Goal: Transaction & Acquisition: Purchase product/service

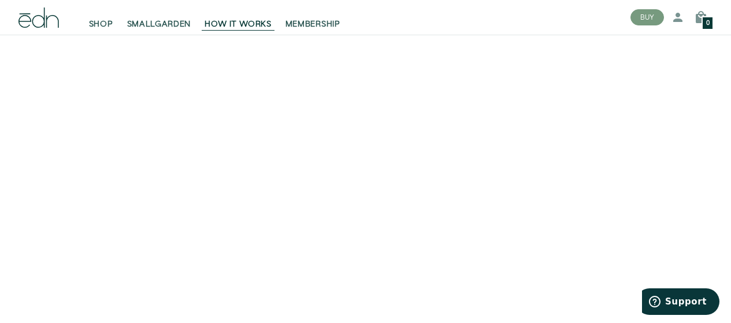
scroll to position [40, 0]
click at [104, 20] on span "SHOP" at bounding box center [101, 24] width 24 height 12
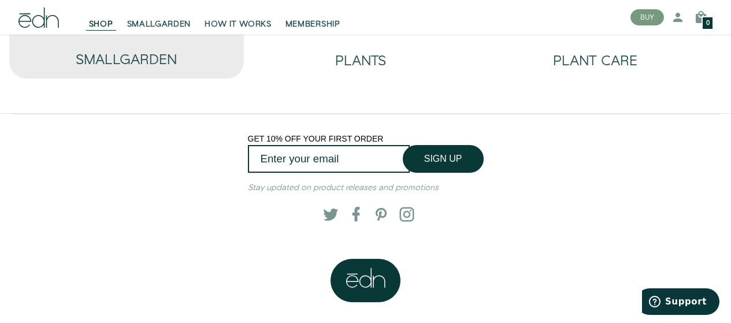
scroll to position [9, 0]
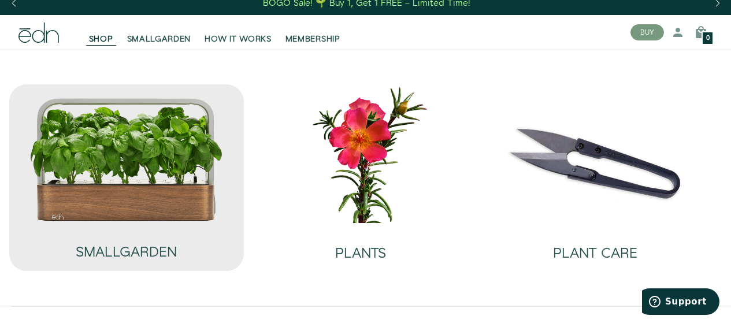
click at [165, 201] on img at bounding box center [126, 159] width 194 height 125
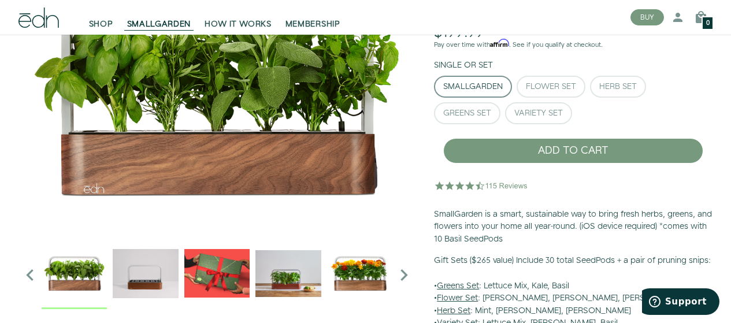
scroll to position [113, 0]
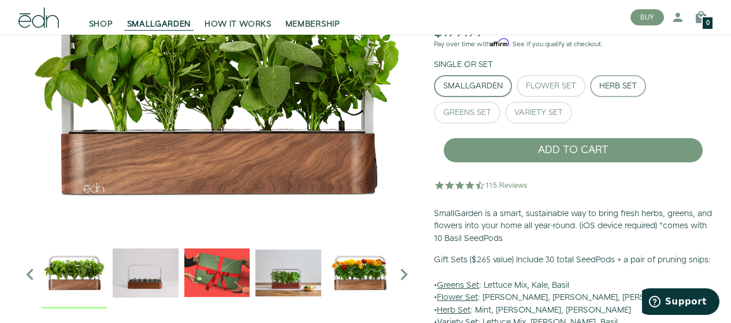
click at [615, 97] on button "Herb Set" at bounding box center [618, 86] width 56 height 22
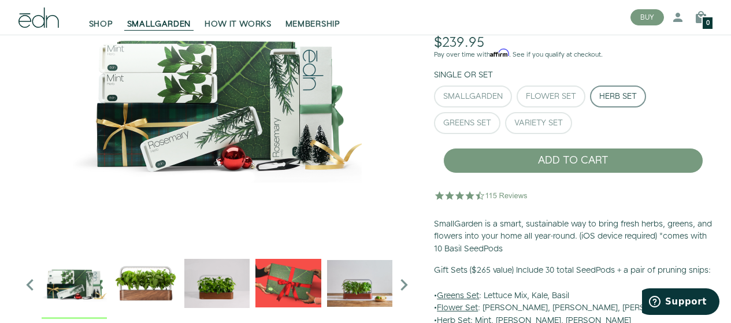
scroll to position [103, 0]
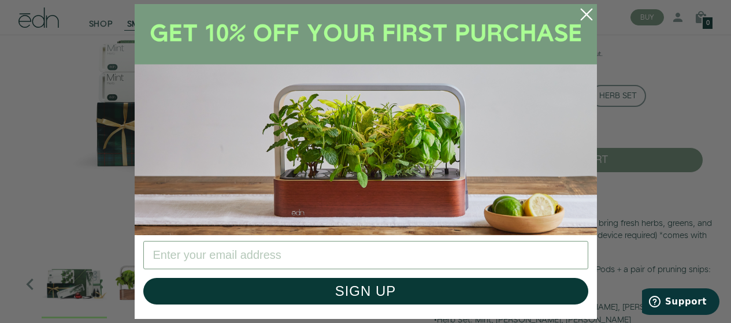
click at [586, 12] on circle "Close dialog" at bounding box center [586, 14] width 25 height 25
